Goal: Task Accomplishment & Management: Manage account settings

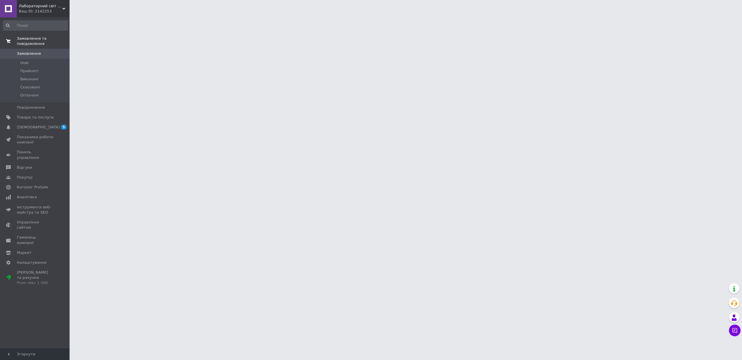
click at [46, 39] on span "Замовлення та повідомлення" at bounding box center [43, 41] width 53 height 10
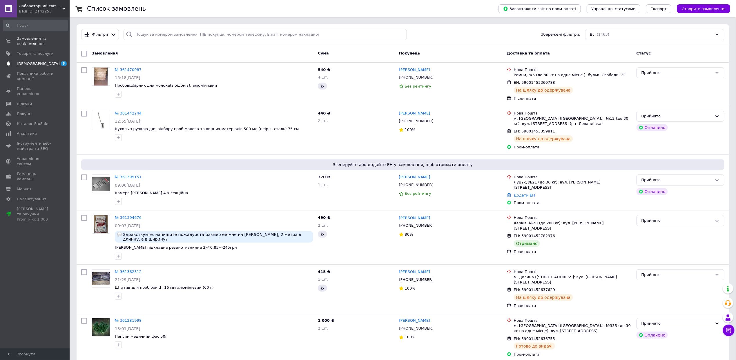
click at [58, 64] on span "5 0" at bounding box center [62, 63] width 16 height 5
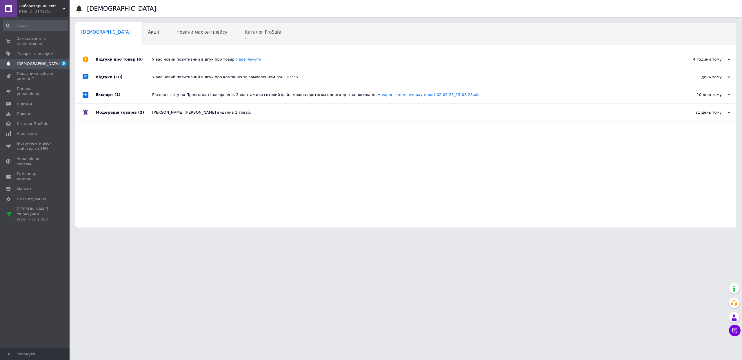
click at [243, 57] on link "Переглянути" at bounding box center [249, 59] width 26 height 4
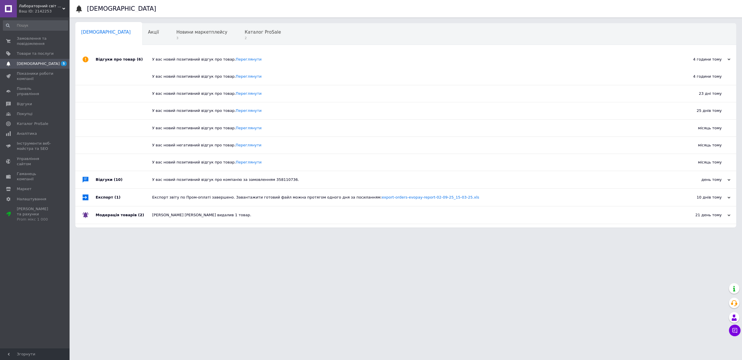
click at [103, 180] on div "Відгуки (10)" at bounding box center [124, 179] width 57 height 17
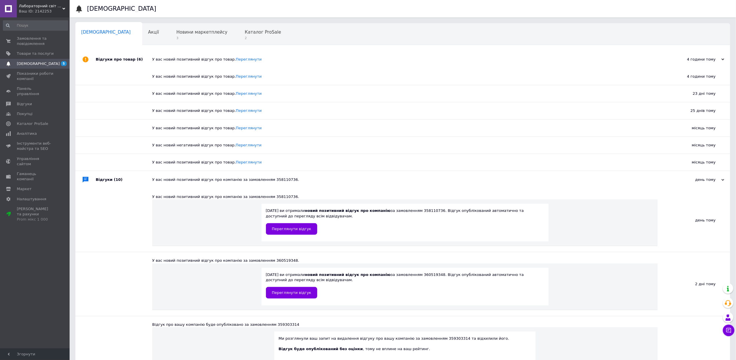
scroll to position [39, 0]
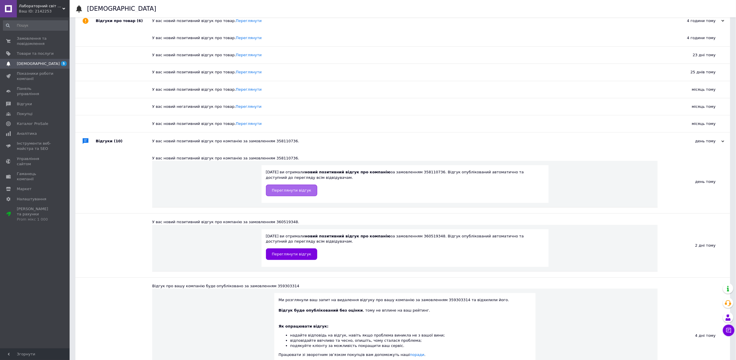
click at [284, 192] on span "Переглянути відгук" at bounding box center [291, 190] width 39 height 4
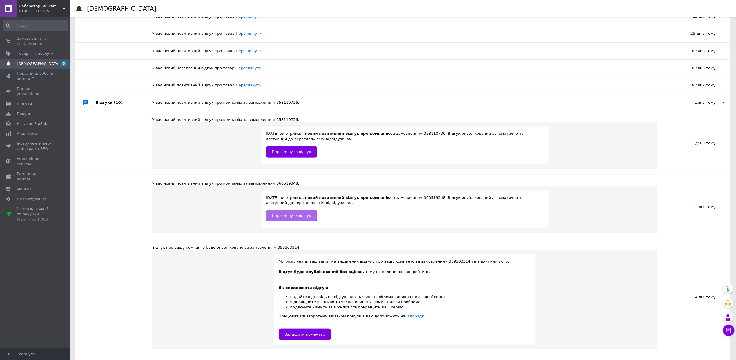
click at [282, 217] on span "Переглянути відгук" at bounding box center [291, 215] width 39 height 4
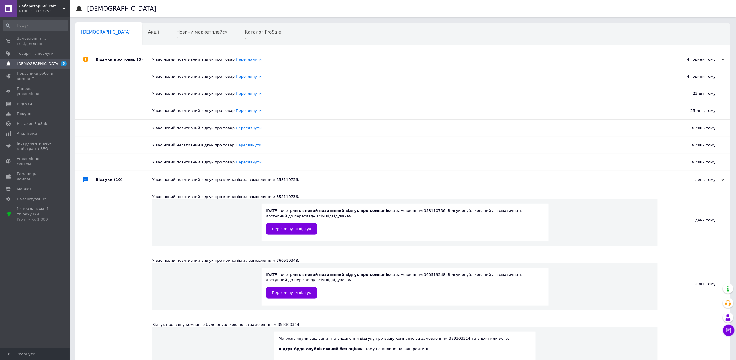
click at [244, 57] on link "Переглянути" at bounding box center [249, 59] width 26 height 4
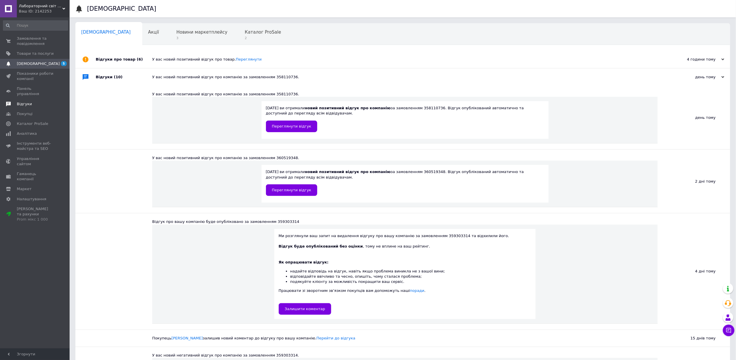
click at [34, 101] on span "Відгуки" at bounding box center [35, 103] width 37 height 5
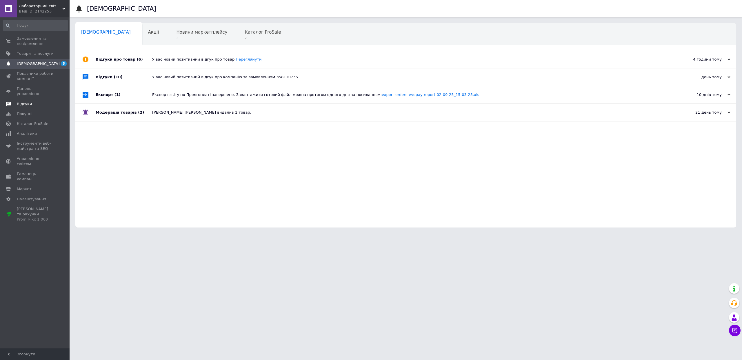
click at [35, 101] on span "Відгуки" at bounding box center [35, 103] width 37 height 5
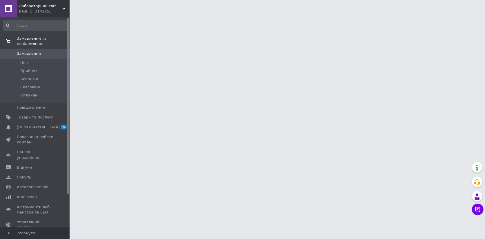
click at [48, 41] on span "Замовлення та повідомлення" at bounding box center [43, 41] width 53 height 10
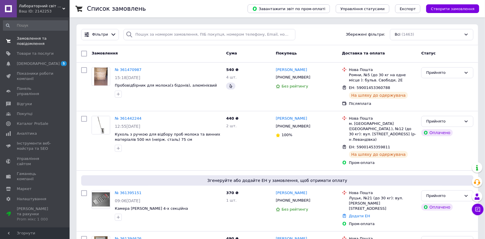
click at [47, 41] on span "Замовлення та повідомлення" at bounding box center [35, 41] width 37 height 10
